Goal: Download file/media

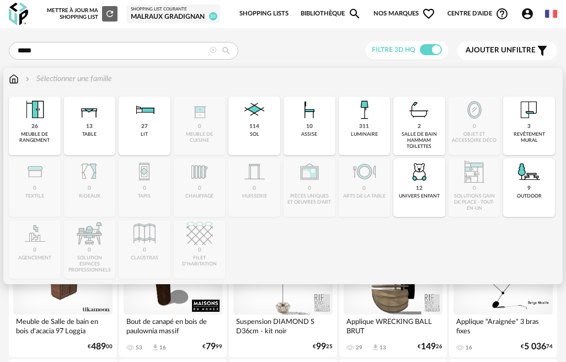
click at [307, 138] on div "10 assise" at bounding box center [310, 126] width 52 height 58
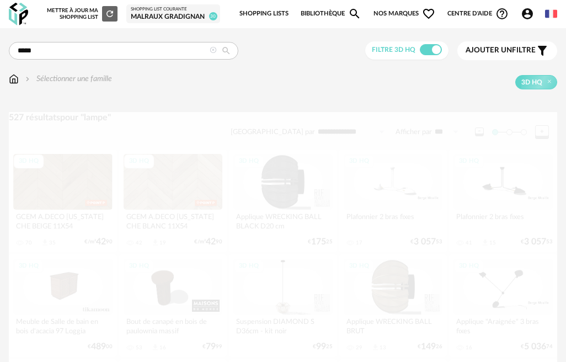
click at [214, 52] on icon at bounding box center [213, 50] width 7 height 7
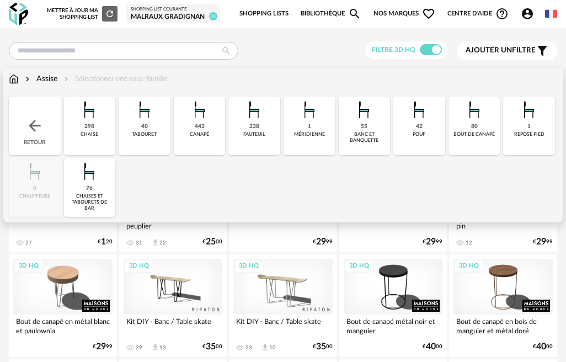
click at [247, 131] on div "fauteuil" at bounding box center [254, 134] width 22 height 6
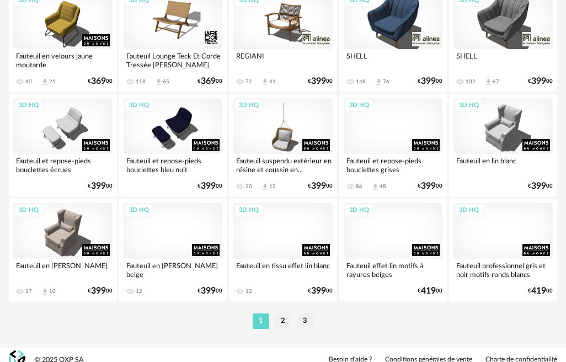
scroll to position [1953, 0]
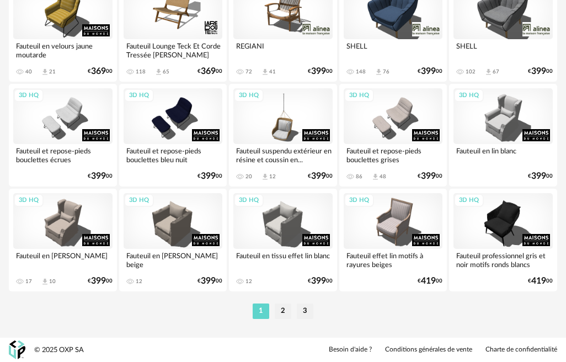
click at [286, 314] on li "2" at bounding box center [283, 310] width 17 height 15
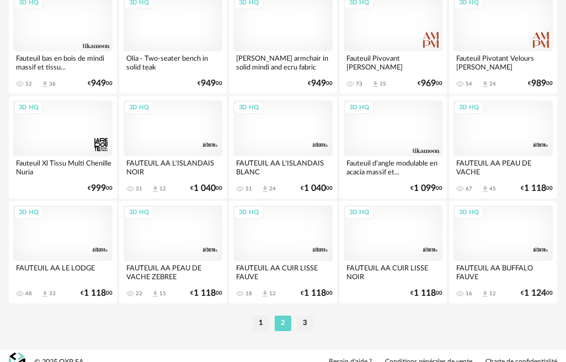
scroll to position [1938, 0]
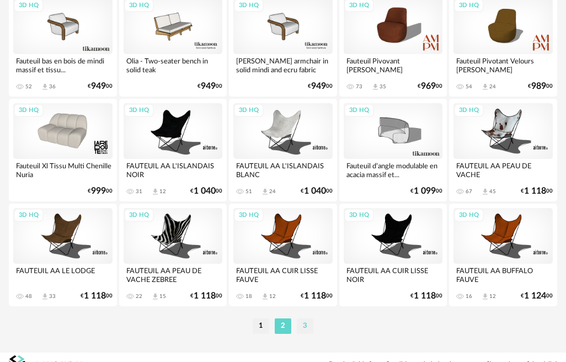
click at [308, 324] on li "3" at bounding box center [305, 325] width 17 height 15
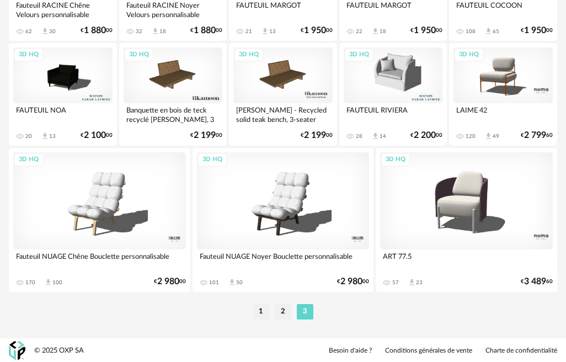
scroll to position [736, 0]
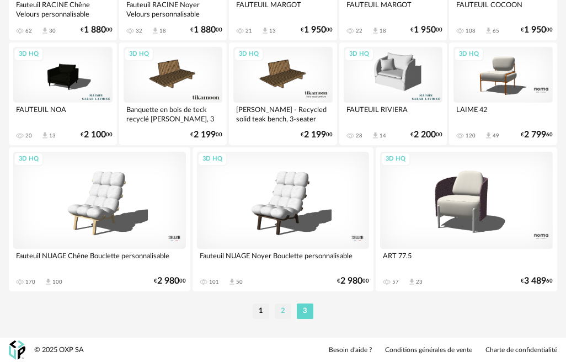
click at [279, 309] on li "2" at bounding box center [283, 310] width 17 height 15
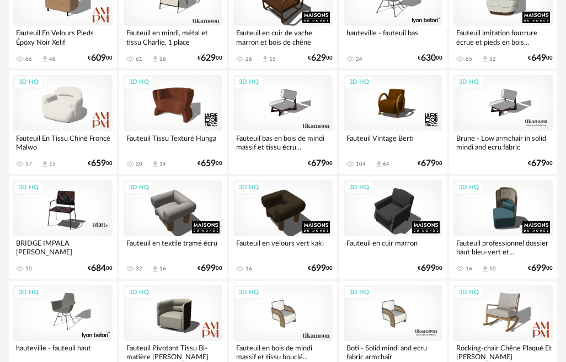
scroll to position [1321, 0]
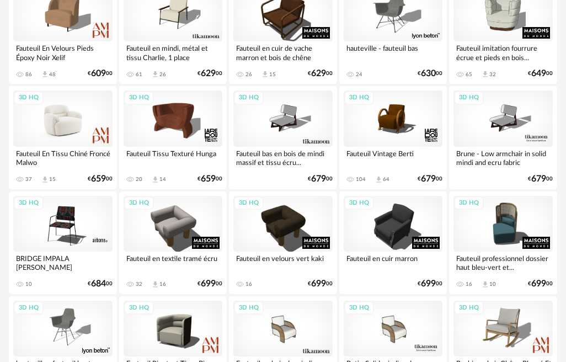
click at [74, 127] on div "3D HQ" at bounding box center [62, 118] width 99 height 56
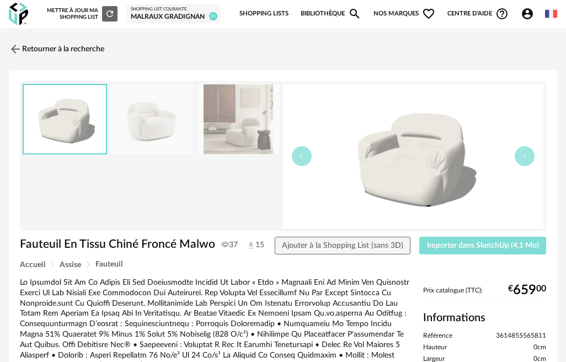
click at [487, 247] on span "Importer dans SketchUp (4,1 Mo)" at bounding box center [483, 246] width 112 height 8
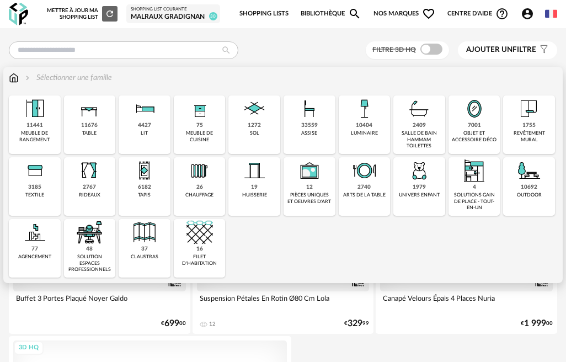
click at [304, 128] on div "33559" at bounding box center [309, 125] width 17 height 7
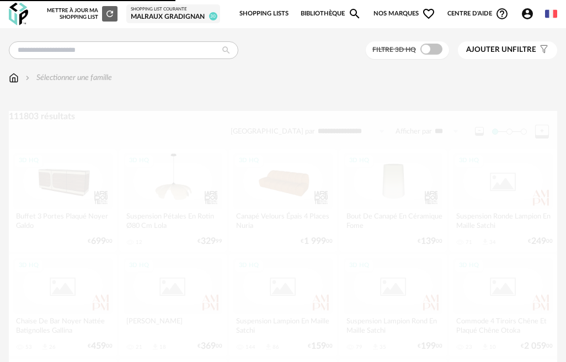
click at [429, 50] on span at bounding box center [431, 49] width 22 height 11
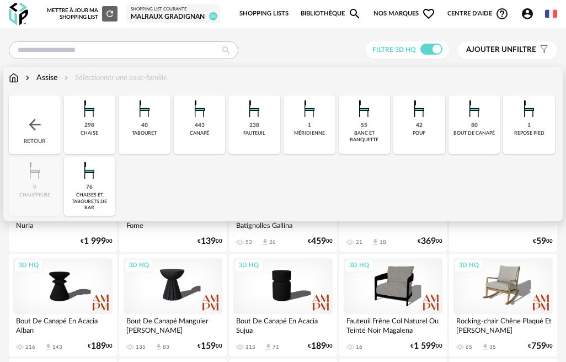
click at [199, 135] on div "canapé" at bounding box center [199, 133] width 19 height 6
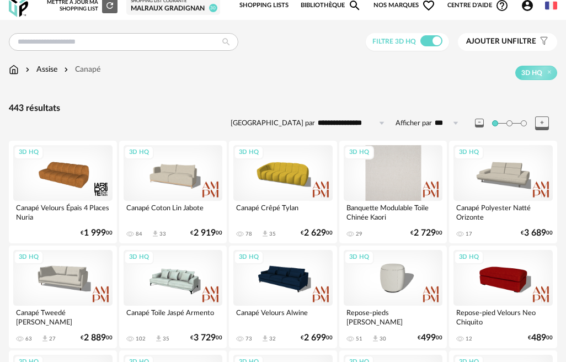
scroll to position [10, 0]
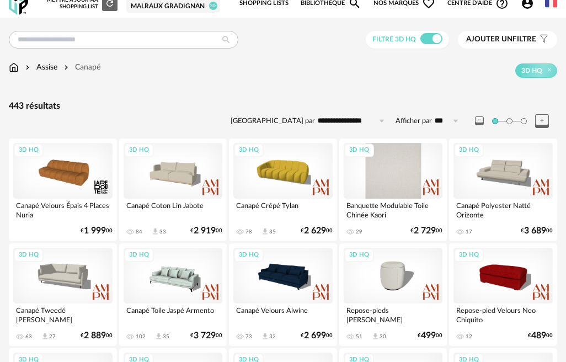
click at [396, 185] on div "3D HQ" at bounding box center [393, 171] width 99 height 56
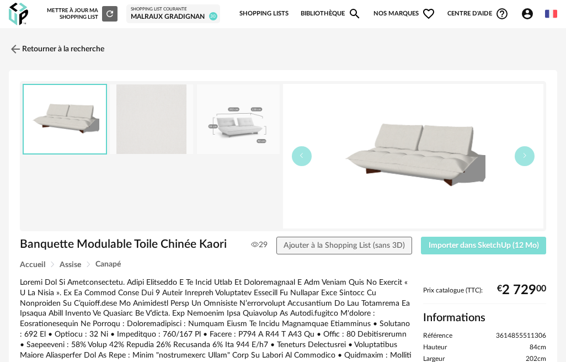
click at [462, 245] on span "Importer dans SketchUp (12 Mo)" at bounding box center [484, 246] width 110 height 8
